Goal: Task Accomplishment & Management: Use online tool/utility

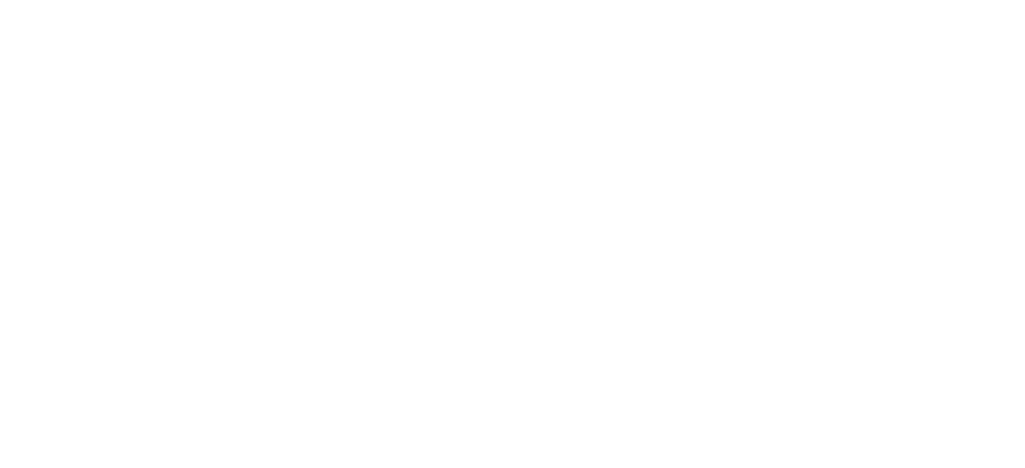
select select "*"
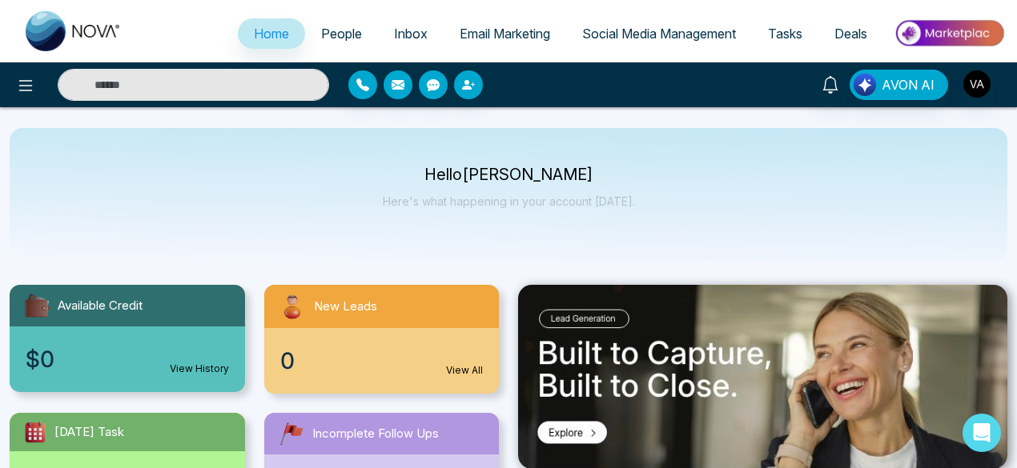
click at [500, 34] on span "Email Marketing" at bounding box center [505, 34] width 90 height 16
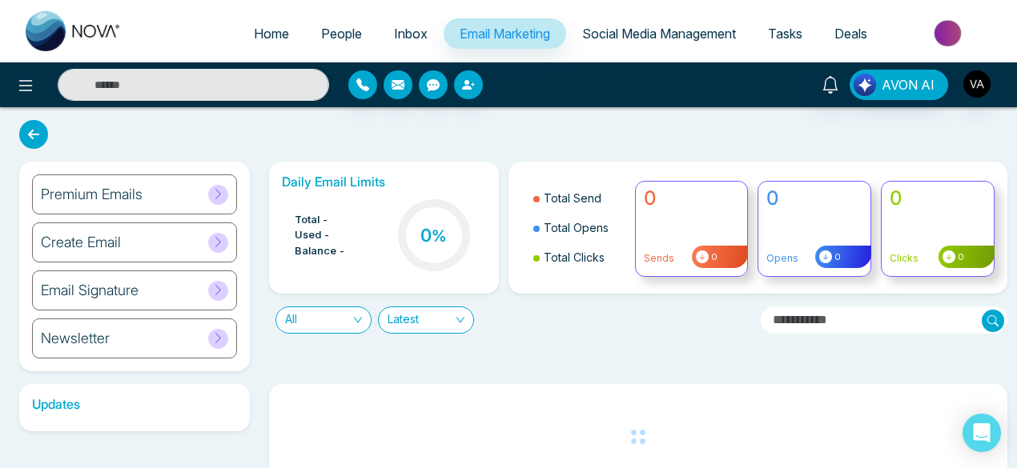
click at [221, 190] on icon at bounding box center [218, 194] width 12 height 12
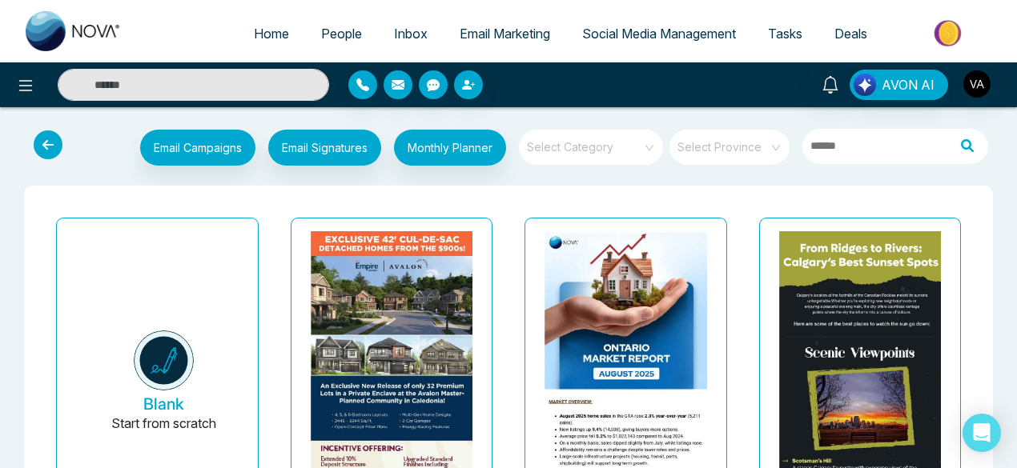
click at [721, 159] on span at bounding box center [723, 147] width 91 height 35
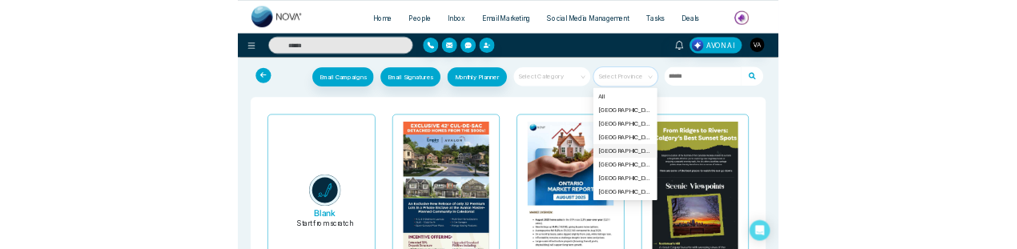
scroll to position [3, 0]
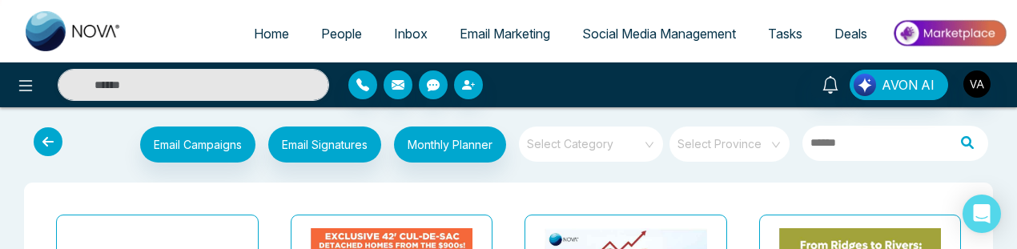
click at [754, 147] on input "search" at bounding box center [723, 139] width 91 height 24
